Goal: Task Accomplishment & Management: Manage account settings

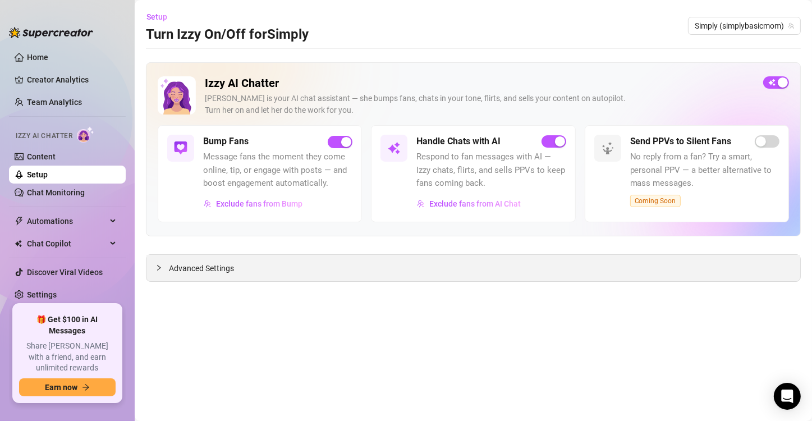
click at [205, 267] on span "Advanced Settings" at bounding box center [201, 268] width 65 height 12
